Goal: Transaction & Acquisition: Obtain resource

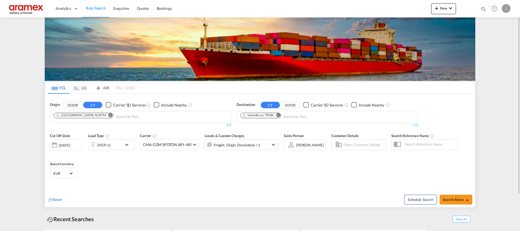
click at [279, 114] on md-icon "Remove" at bounding box center [278, 115] width 4 height 4
paste input "Douala"
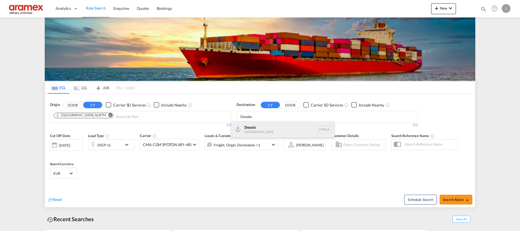
type input "Douala"
click at [273, 131] on div "Douala [GEOGRAPHIC_DATA] CMDLA" at bounding box center [283, 129] width 104 height 16
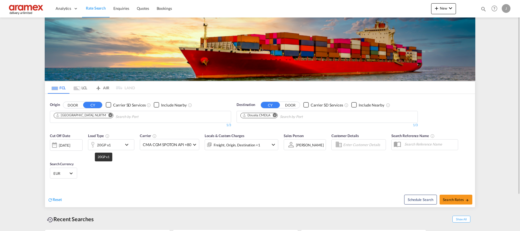
click at [107, 145] on div "20GP x1" at bounding box center [104, 145] width 14 height 8
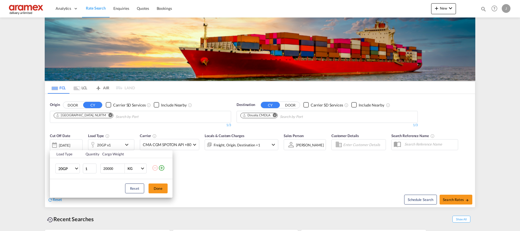
click at [258, 163] on div "Load Type Quantity Cargo Weight 20GP 20GP 40GP 40HC 45HC 20RE 40RE 40HR 20OT 40…" at bounding box center [260, 115] width 520 height 231
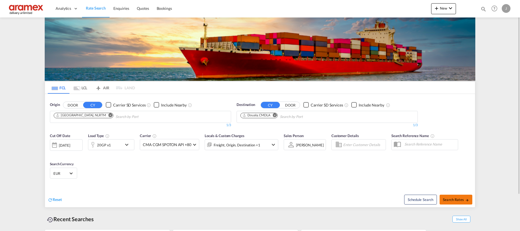
click at [460, 197] on button "Search Rates" at bounding box center [456, 199] width 33 height 10
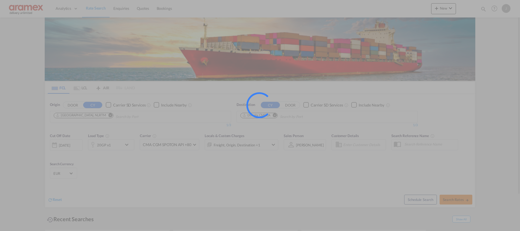
type input "NLRTM to CMDLA / [DATE]"
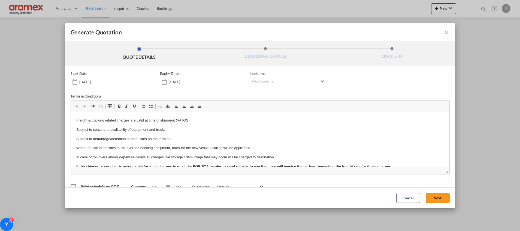
click at [258, 80] on md-select "Select Incoterms DPU - import Delivery at Place Unloaded FCA - import Free Carr…" at bounding box center [288, 82] width 76 height 10
click at [258, 91] on input "search" at bounding box center [275, 93] width 50 height 5
type input "exw"
click at [269, 105] on div "EXW - import" at bounding box center [278, 103] width 52 height 4
click at [431, 197] on button "Next" at bounding box center [438, 197] width 24 height 10
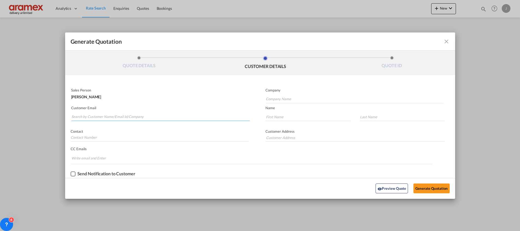
click at [94, 115] on input "Search by Customer Name/Email Id/Company" at bounding box center [160, 117] width 179 height 8
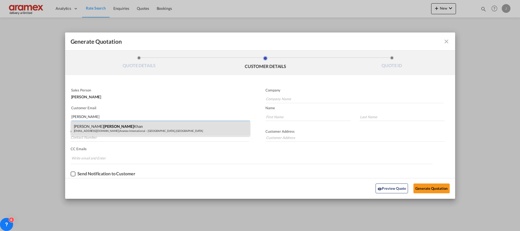
type input "[PERSON_NAME]"
click at [93, 127] on div "[PERSON_NAME] [PERSON_NAME][EMAIL_ADDRESS][DOMAIN_NAME] | Aramex International …" at bounding box center [160, 128] width 179 height 15
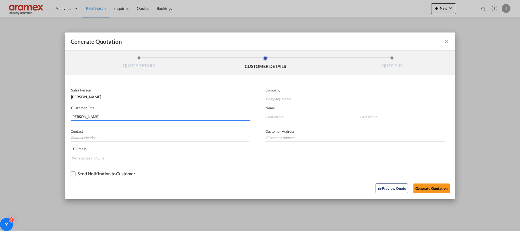
type input "Aramex International – [GEOGRAPHIC_DATA], [GEOGRAPHIC_DATA]"
type input "[EMAIL_ADDRESS][DOMAIN_NAME]"
type input "[PERSON_NAME]"
type input "Khan"
type input "[GEOGRAPHIC_DATA]"
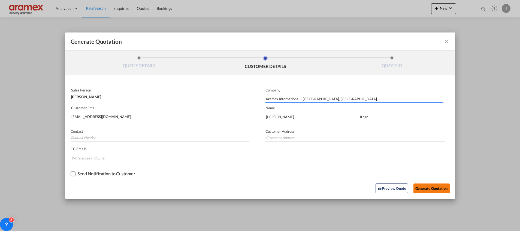
click at [427, 189] on button "Generate Quotation" at bounding box center [432, 188] width 36 height 10
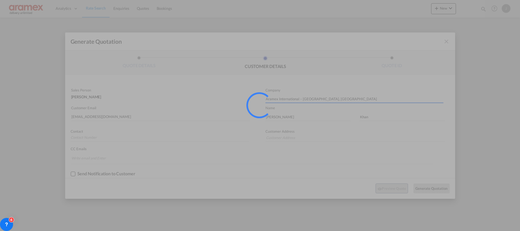
type input "[GEOGRAPHIC_DATA]"
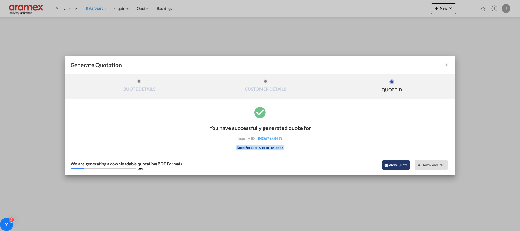
click at [400, 164] on button "View Quote" at bounding box center [396, 165] width 27 height 10
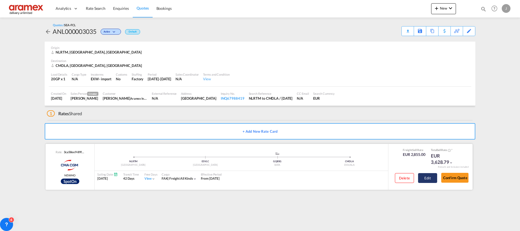
click at [427, 177] on button "Edit" at bounding box center [427, 178] width 19 height 10
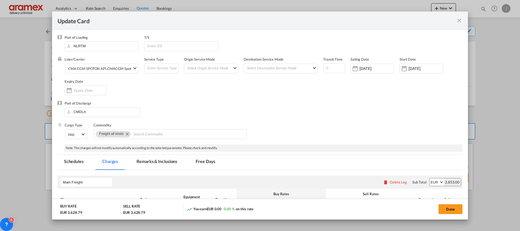
select select "per equipment"
select select "per shipment"
select select "per equipment"
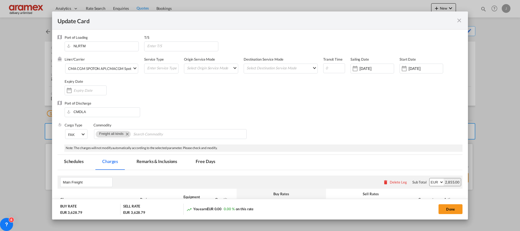
select select "per equipment"
click at [462, 22] on md-icon "icon-close fg-AAA8AD m-0 pointer" at bounding box center [459, 20] width 7 height 7
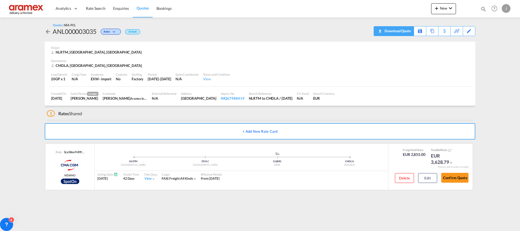
click at [407, 30] on div "Download Quote" at bounding box center [397, 30] width 28 height 9
